Goal: Task Accomplishment & Management: Manage account settings

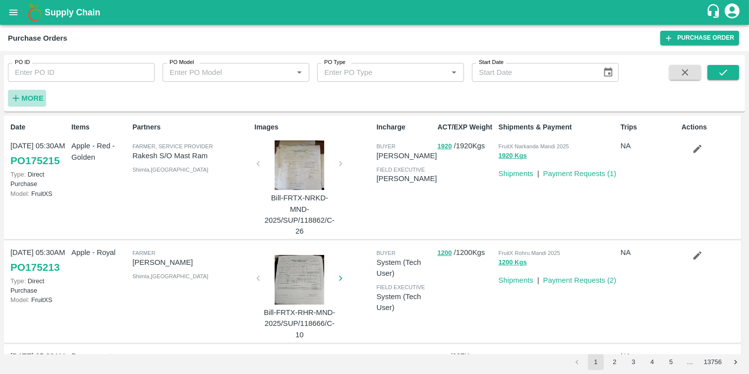
click at [19, 96] on icon "button" at bounding box center [15, 98] width 11 height 11
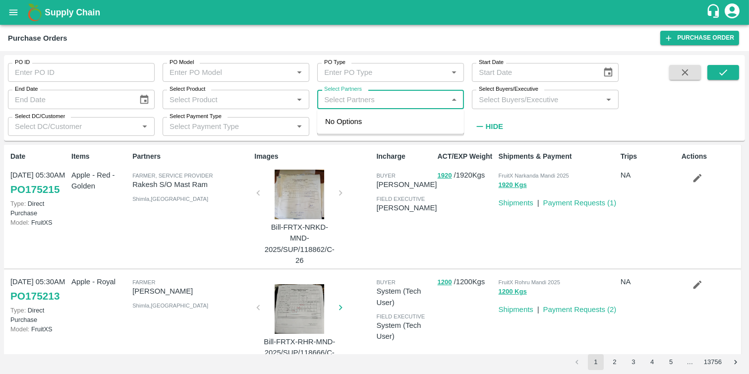
click at [410, 97] on input "Select Partners" at bounding box center [382, 99] width 124 height 13
paste input "9922271694"
type input "9922271694"
click at [387, 127] on div "Balasaheb sopan gaikwad-Kolhar , Ahmednagar-9922271694" at bounding box center [413, 127] width 120 height 22
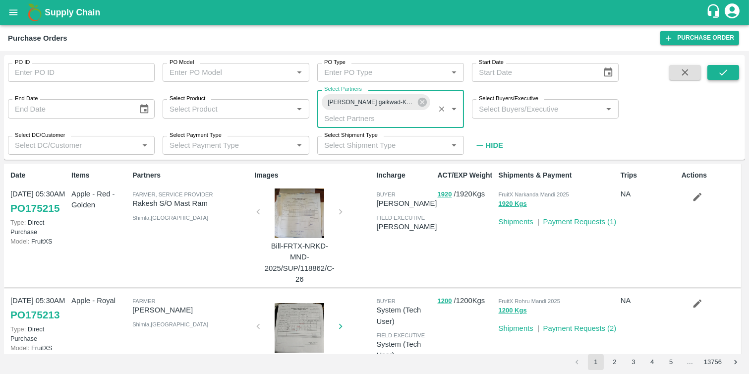
click at [728, 76] on icon "submit" at bounding box center [723, 72] width 11 height 11
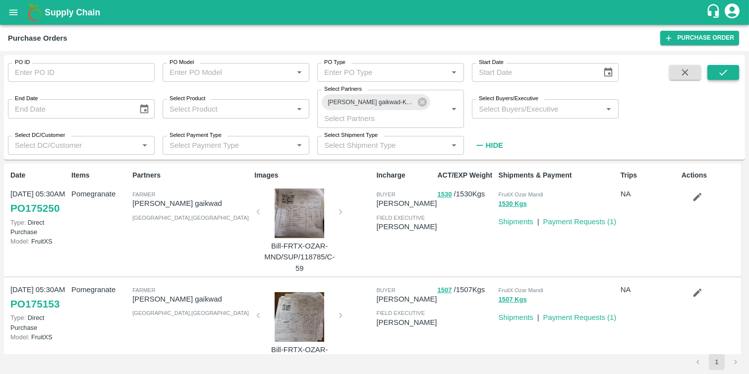
click at [732, 73] on button "submit" at bounding box center [724, 72] width 32 height 15
click at [559, 226] on link "Payment Requests ( 1 )" at bounding box center [580, 222] width 73 height 8
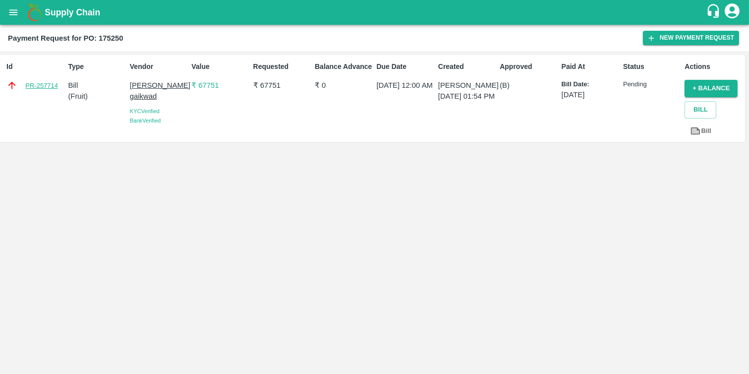
click at [41, 83] on link "PR-257714" at bounding box center [41, 86] width 33 height 10
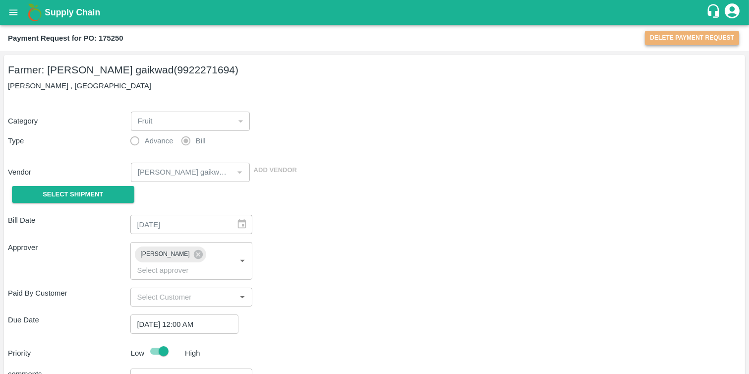
click at [705, 35] on button "Delete Payment Request" at bounding box center [692, 38] width 94 height 14
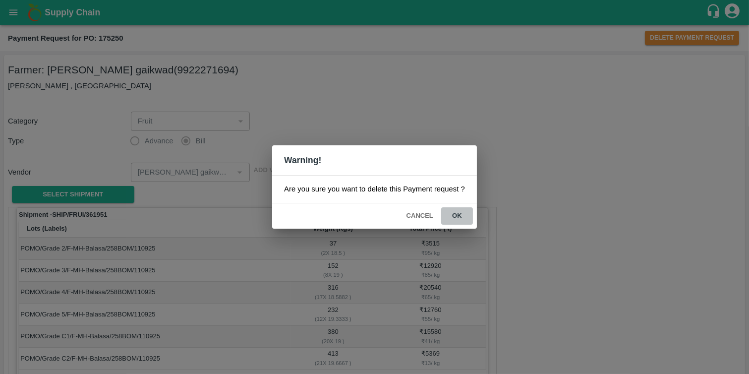
click at [463, 213] on button "ok" at bounding box center [457, 215] width 32 height 17
